Goal: Task Accomplishment & Management: Manage account settings

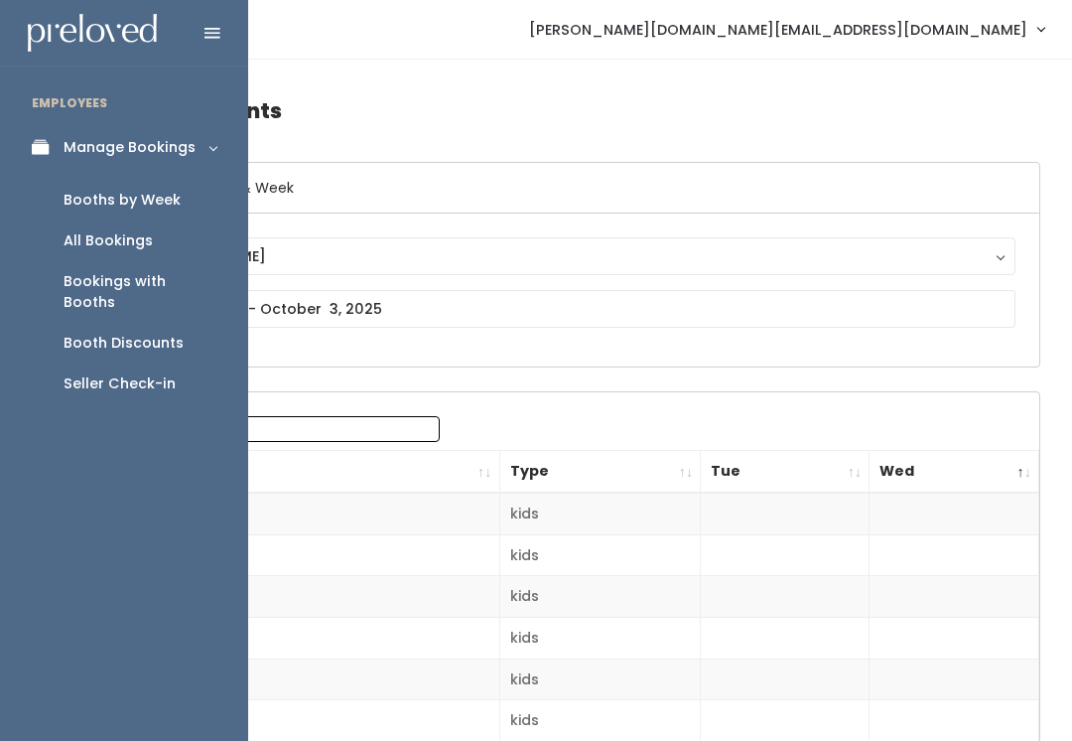
click at [97, 195] on div "Booths by Week" at bounding box center [122, 200] width 117 height 21
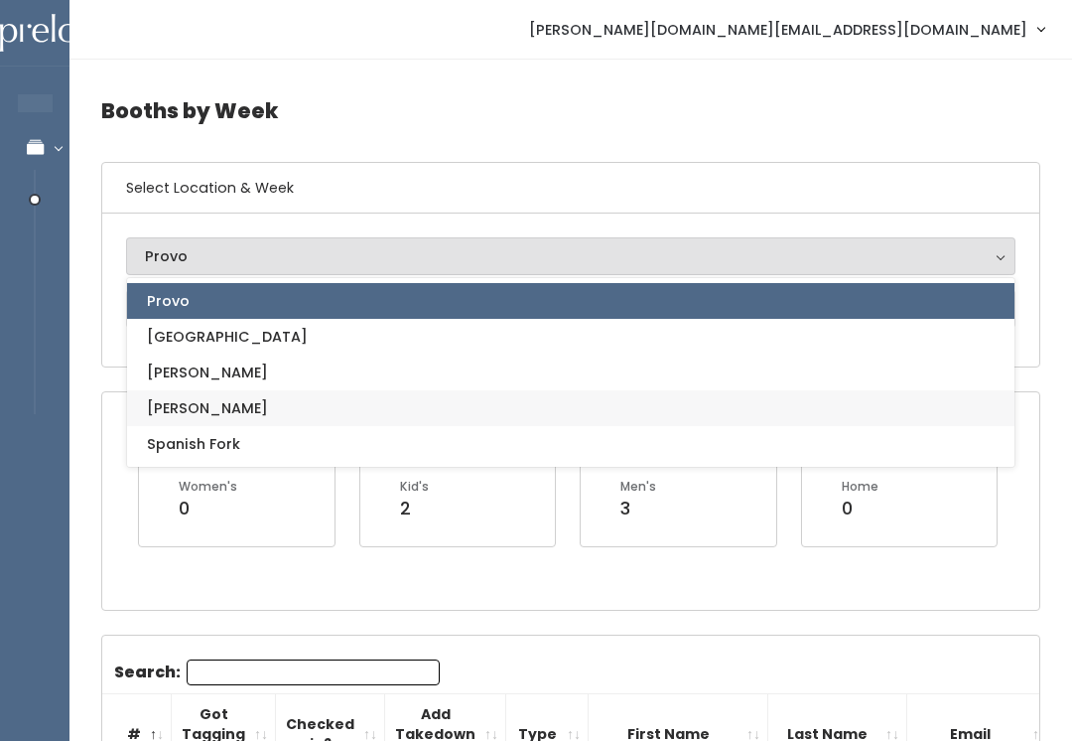
click at [197, 419] on link "[PERSON_NAME]" at bounding box center [571, 408] width 888 height 36
select select "3"
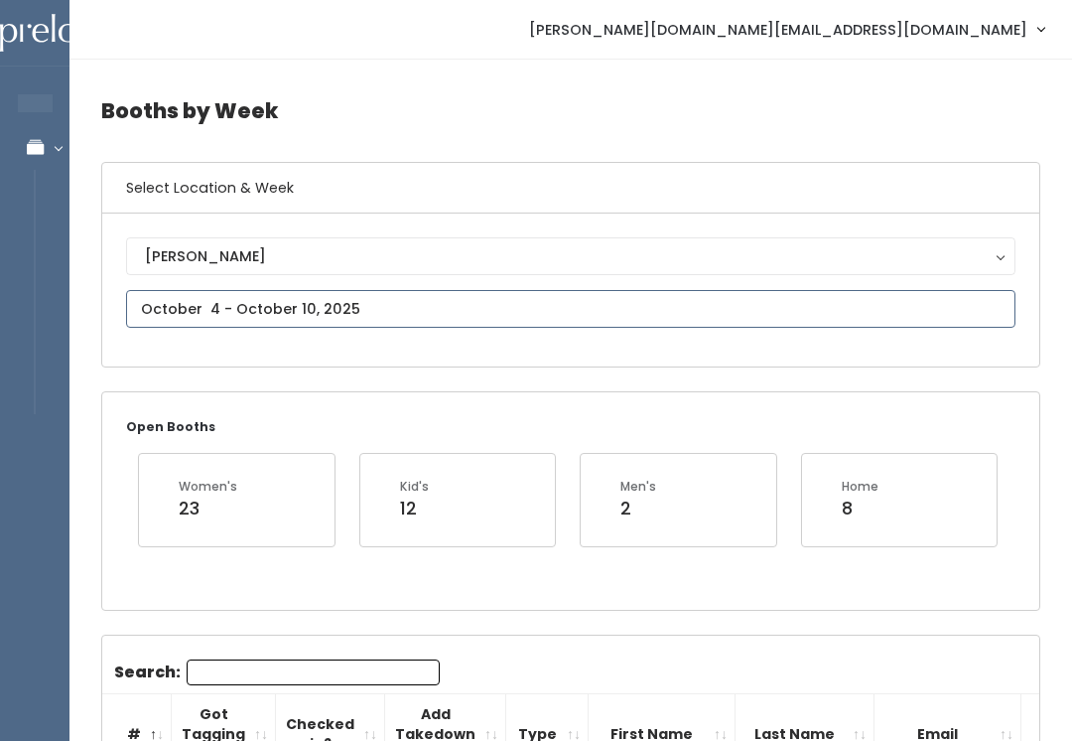
click at [303, 307] on input "text" at bounding box center [571, 309] width 890 height 38
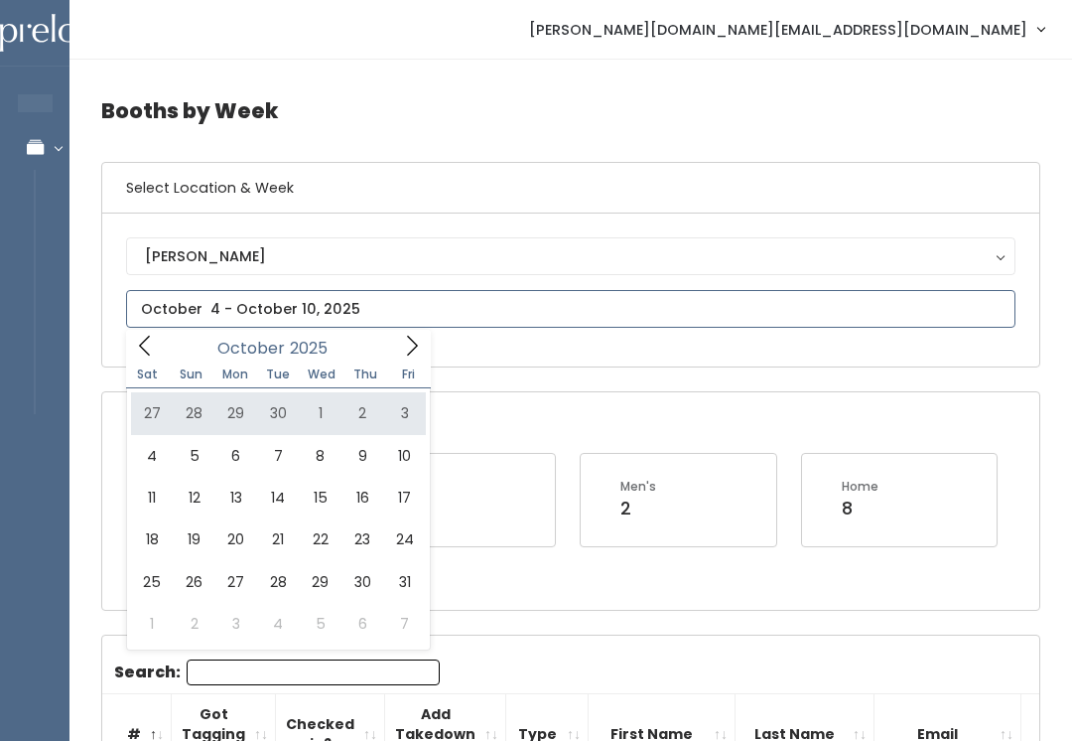
type input "September 27 to October 3"
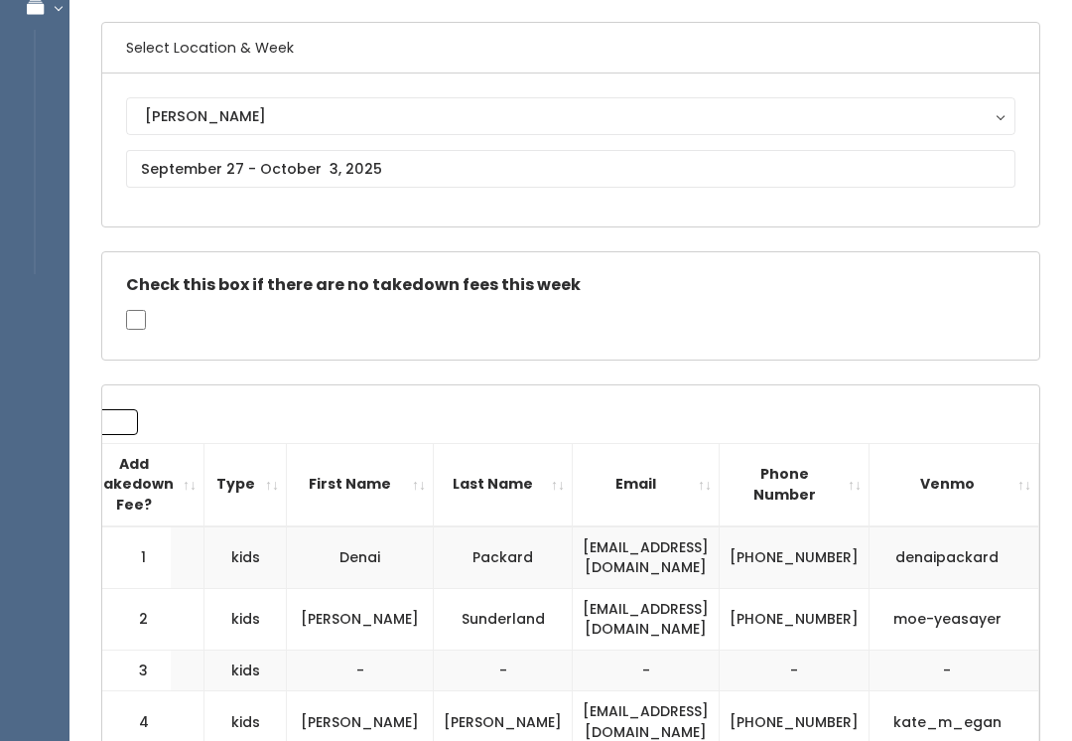
scroll to position [0, 353]
